Goal: Communication & Community: Share content

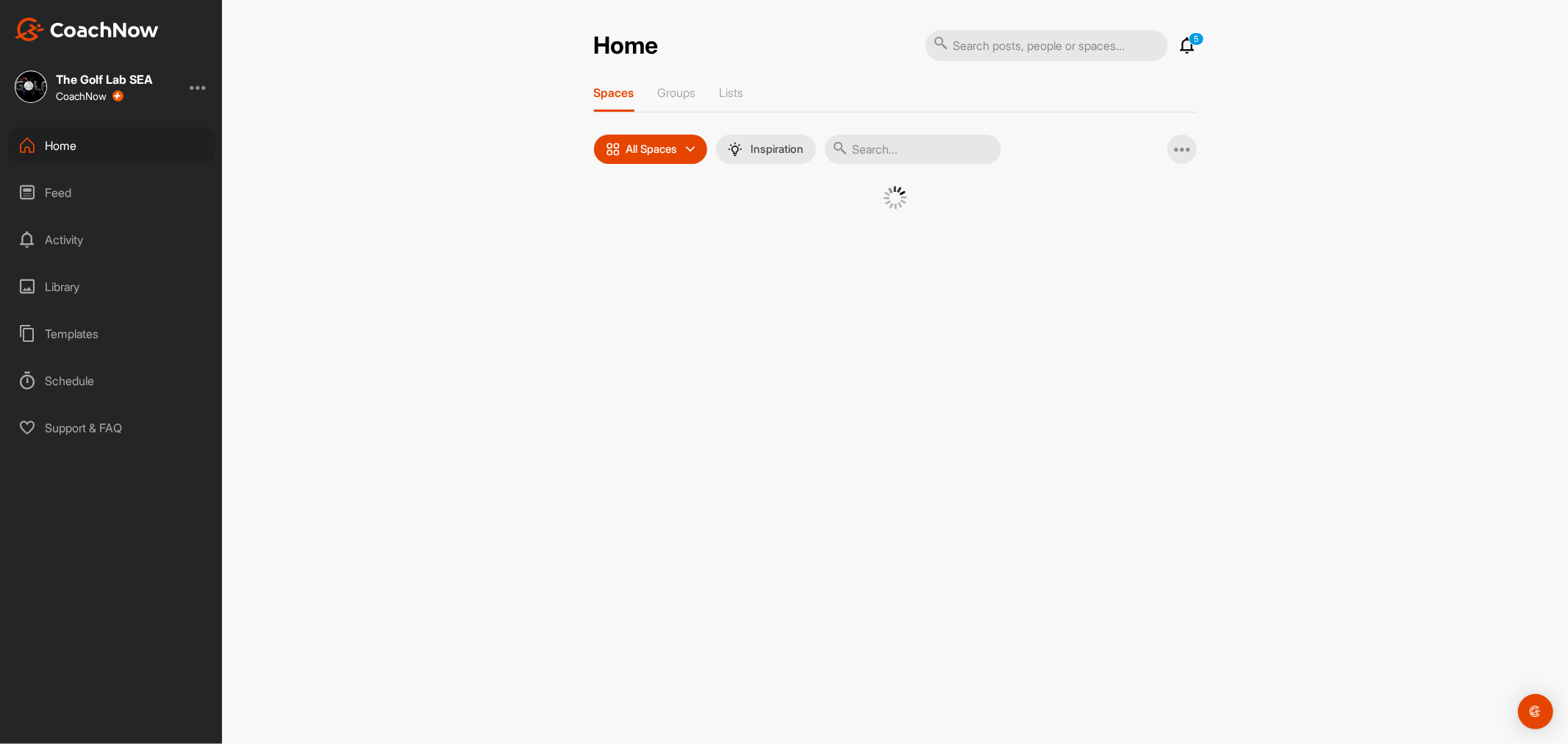
click at [937, 147] on input "text" at bounding box center [913, 150] width 176 height 30
type input "vijay"
click at [877, 222] on div "V(" at bounding box center [880, 224] width 77 height 77
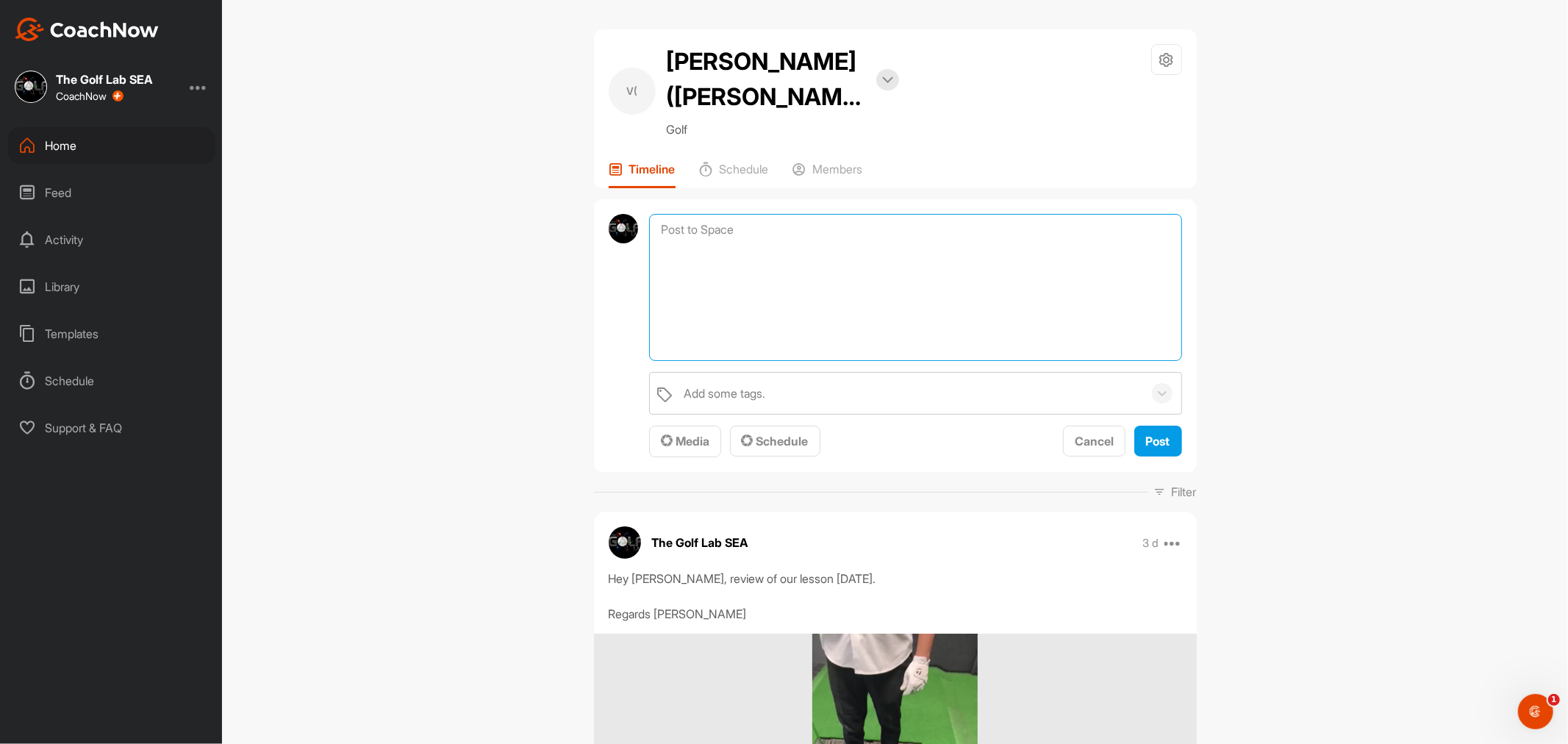
click at [752, 214] on textarea at bounding box center [915, 288] width 532 height 147
click at [692, 434] on span "Media" at bounding box center [685, 441] width 49 height 15
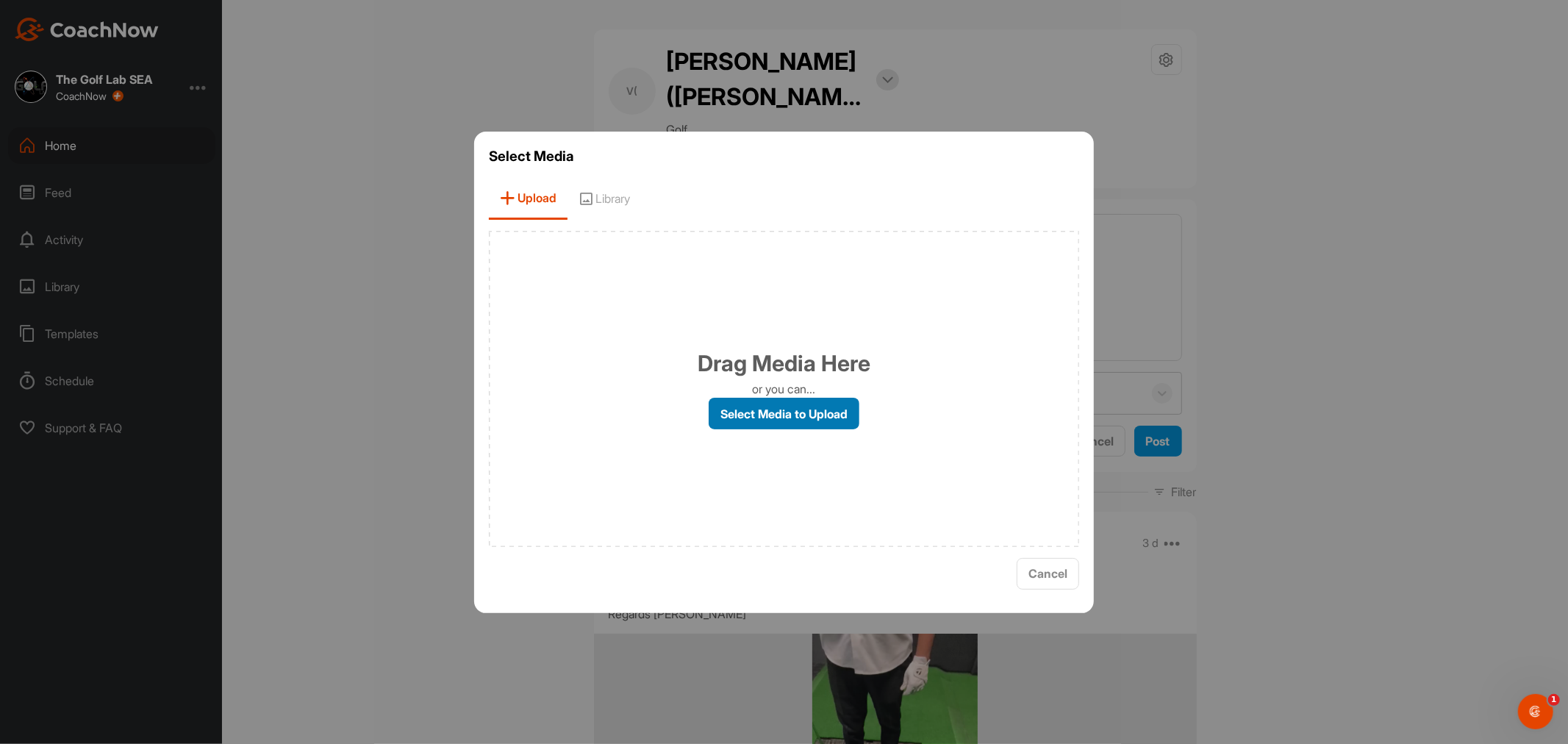
click at [760, 405] on label "Select Media to Upload" at bounding box center [784, 413] width 151 height 31
click at [0, 0] on input "Select Media to Upload" at bounding box center [0, 0] width 0 height 0
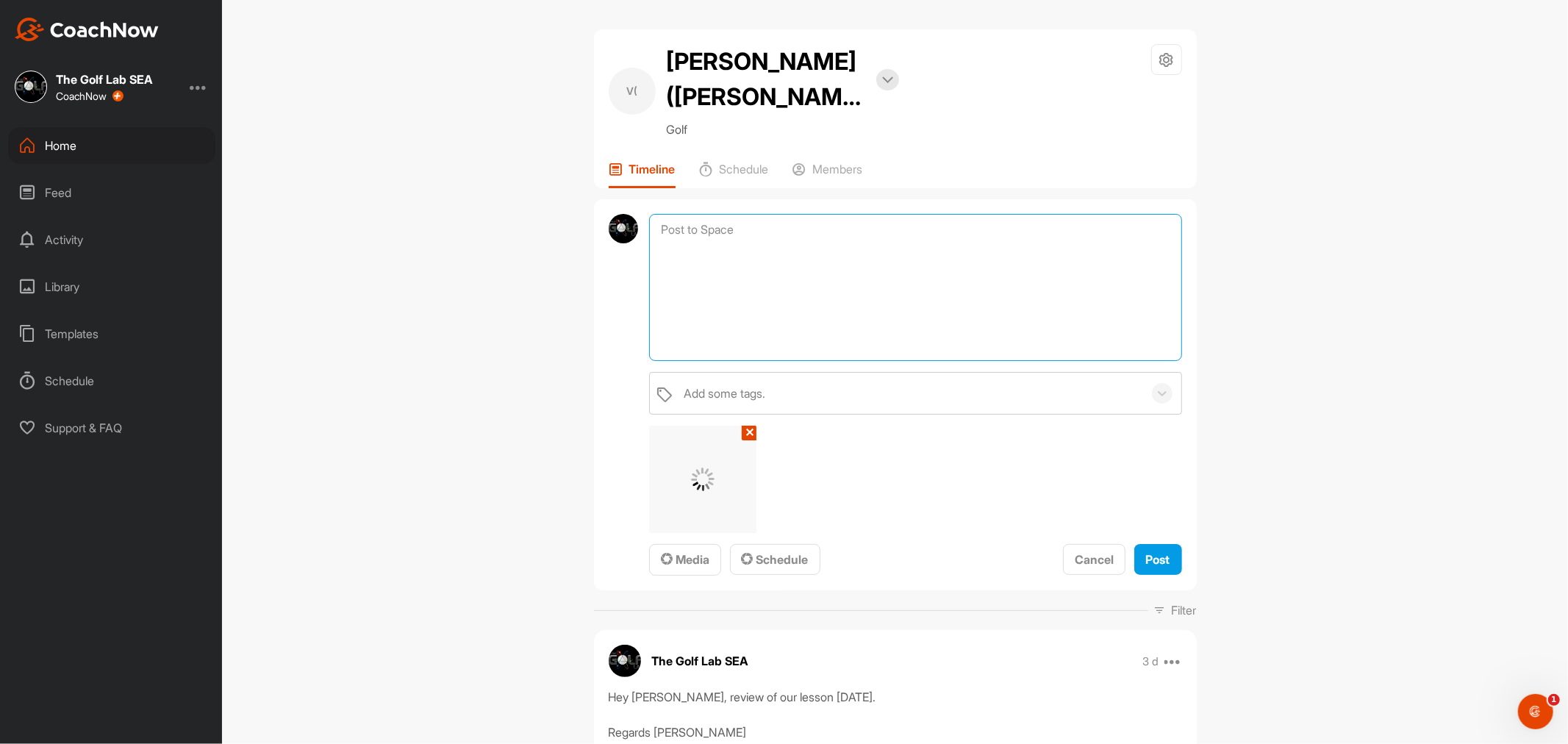
click at [884, 248] on textarea at bounding box center [915, 288] width 532 height 147
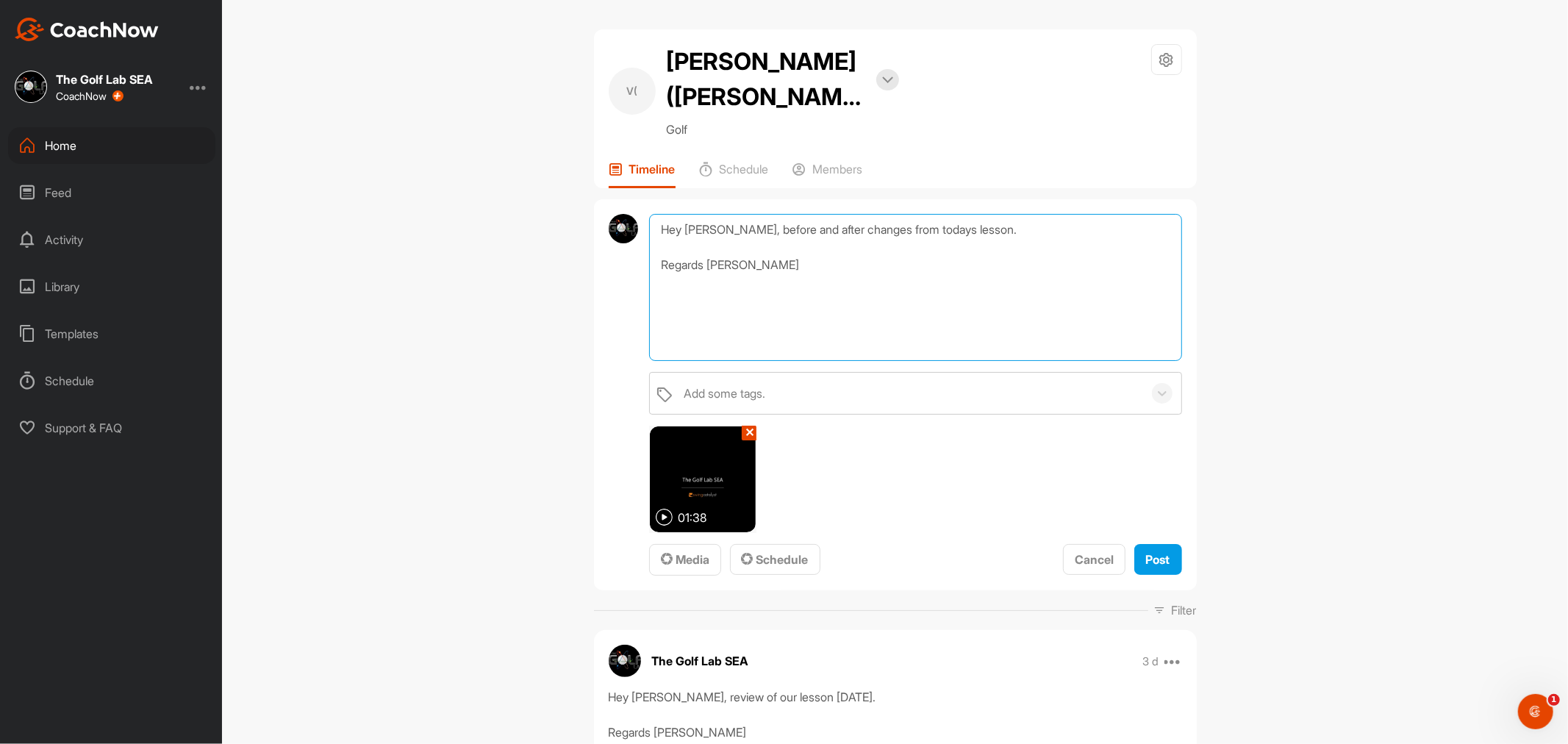
click at [878, 214] on textarea "Hey [PERSON_NAME], before and after changes from todays lesson. Regards [PERSON…" at bounding box center [915, 288] width 532 height 147
drag, startPoint x: 921, startPoint y: 192, endPoint x: 884, endPoint y: 194, distance: 37.1
click at [884, 214] on textarea "Hey [PERSON_NAME], before and after changes from todays lesson. Regards [PERSON…" at bounding box center [915, 288] width 532 height 147
type textarea "Hey [PERSON_NAME], before and after changes from your 2nd lesson. Regards [PERS…"
click at [1149, 552] on span "Post" at bounding box center [1158, 559] width 24 height 15
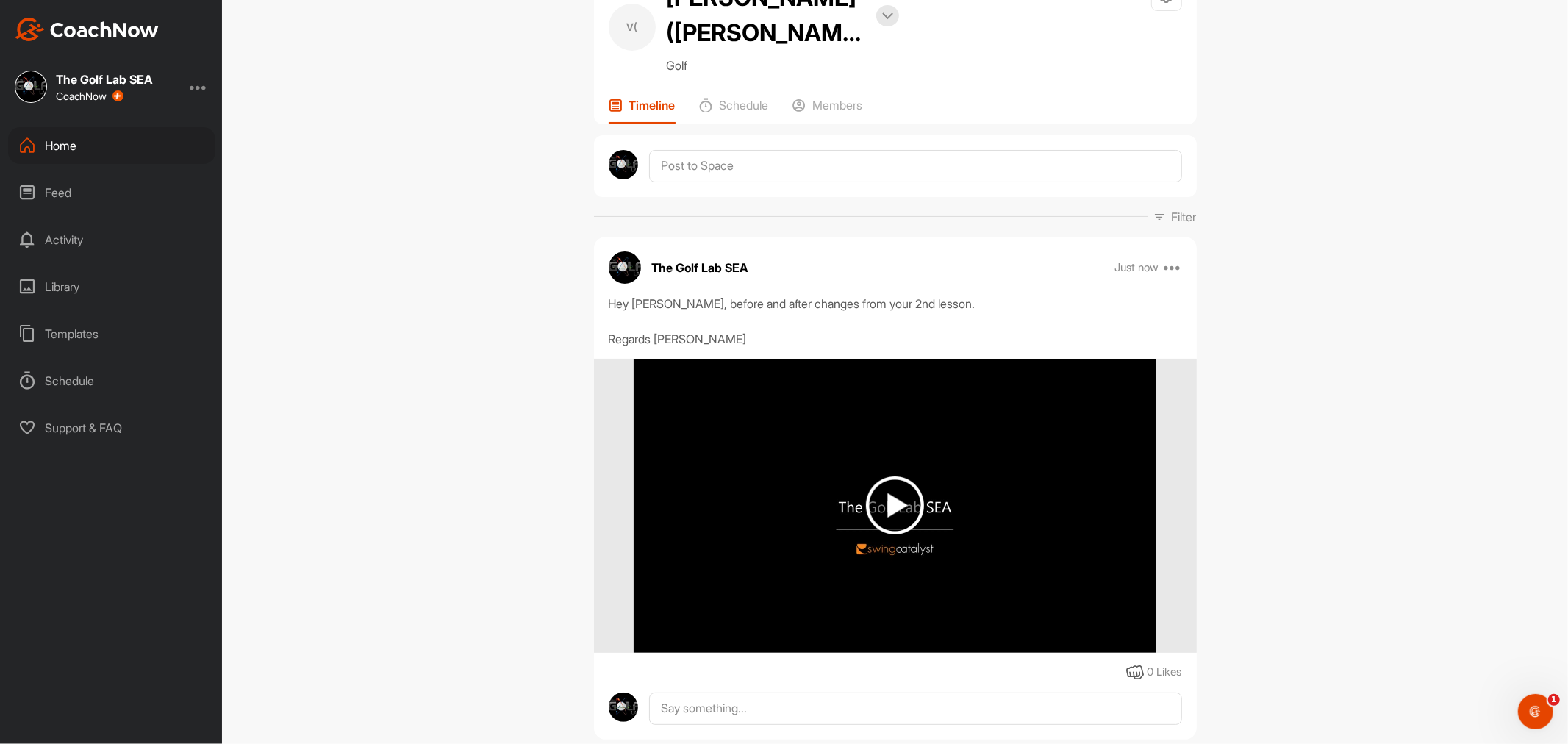
scroll to position [245, 0]
